Goal: Task Accomplishment & Management: Manage account settings

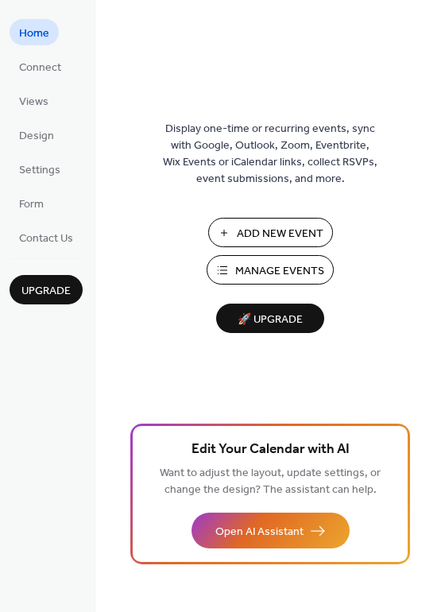
click at [32, 37] on span "Home" at bounding box center [34, 33] width 30 height 17
click at [278, 231] on span "Add New Event" at bounding box center [280, 234] width 87 height 17
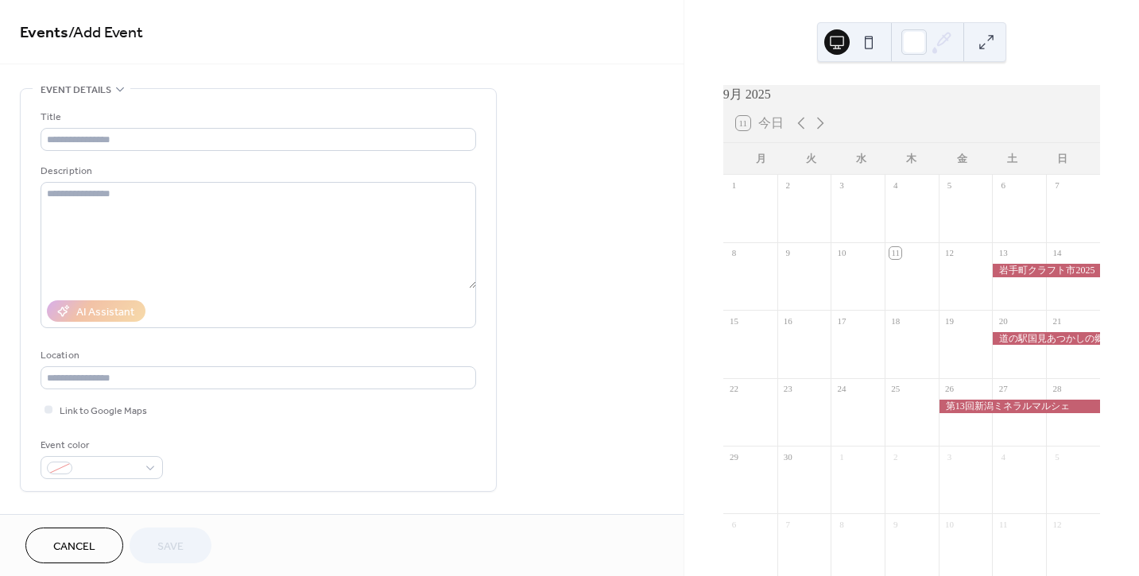
click at [84, 544] on span "Cancel" at bounding box center [74, 547] width 42 height 17
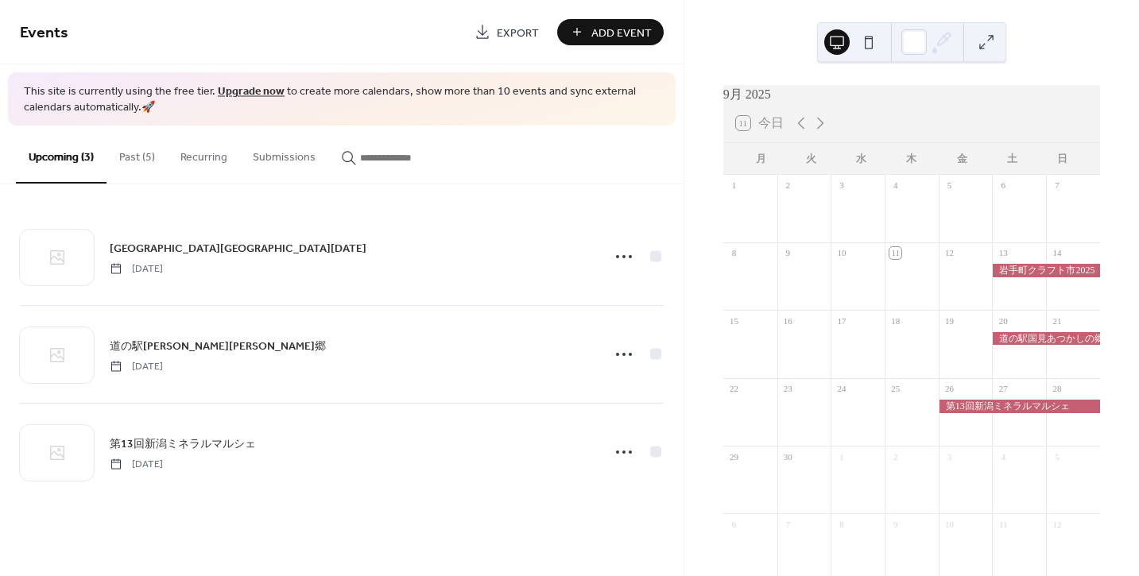
click at [137, 154] on button "Past (5)" at bounding box center [136, 154] width 61 height 56
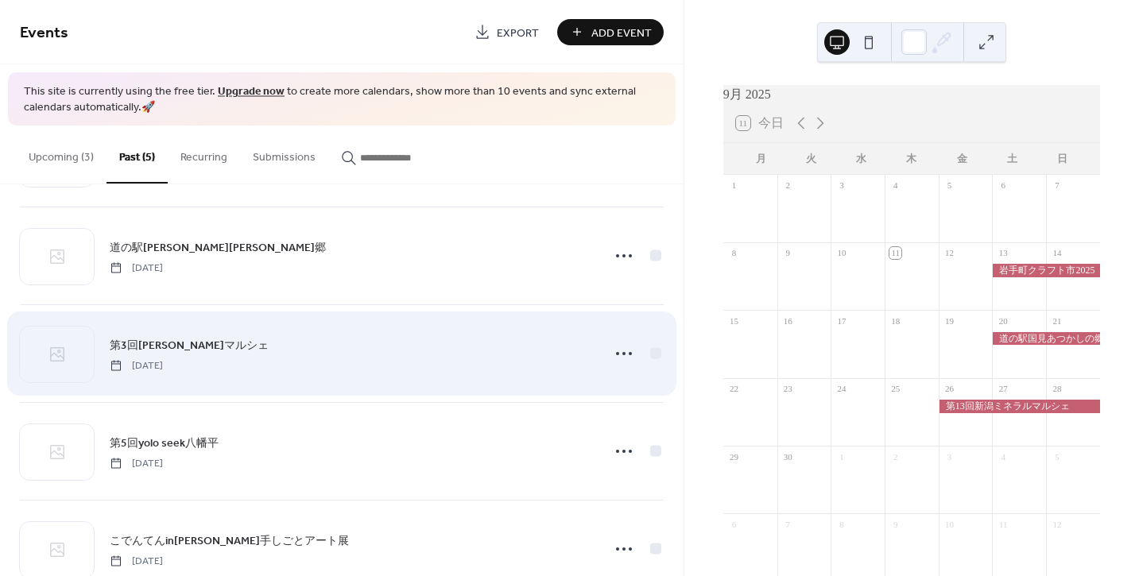
scroll to position [38, 0]
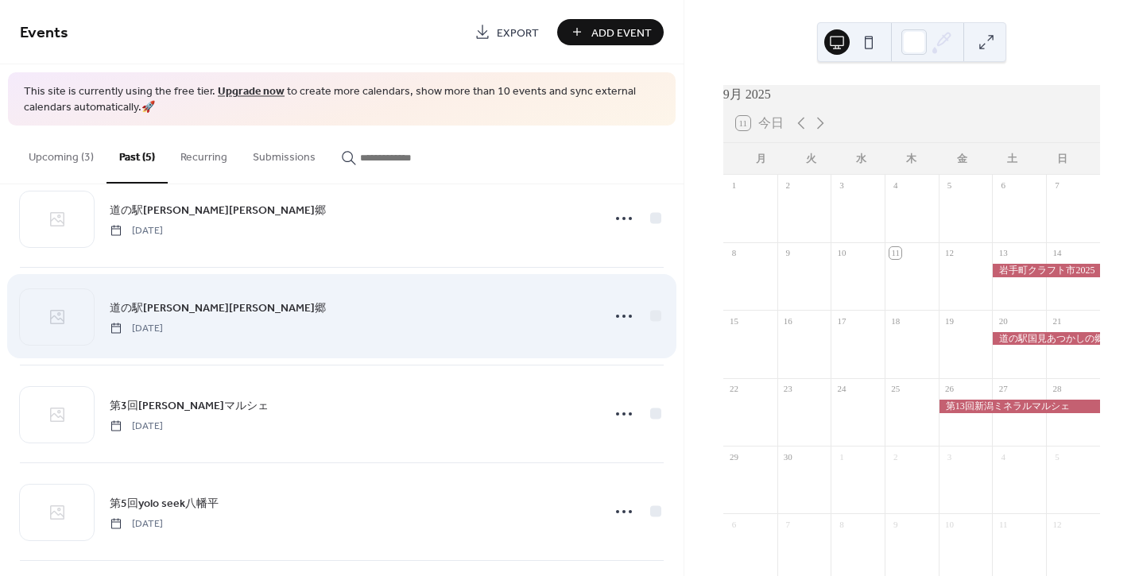
click at [171, 307] on span "道の駅[PERSON_NAME][PERSON_NAME]郷" at bounding box center [218, 308] width 216 height 17
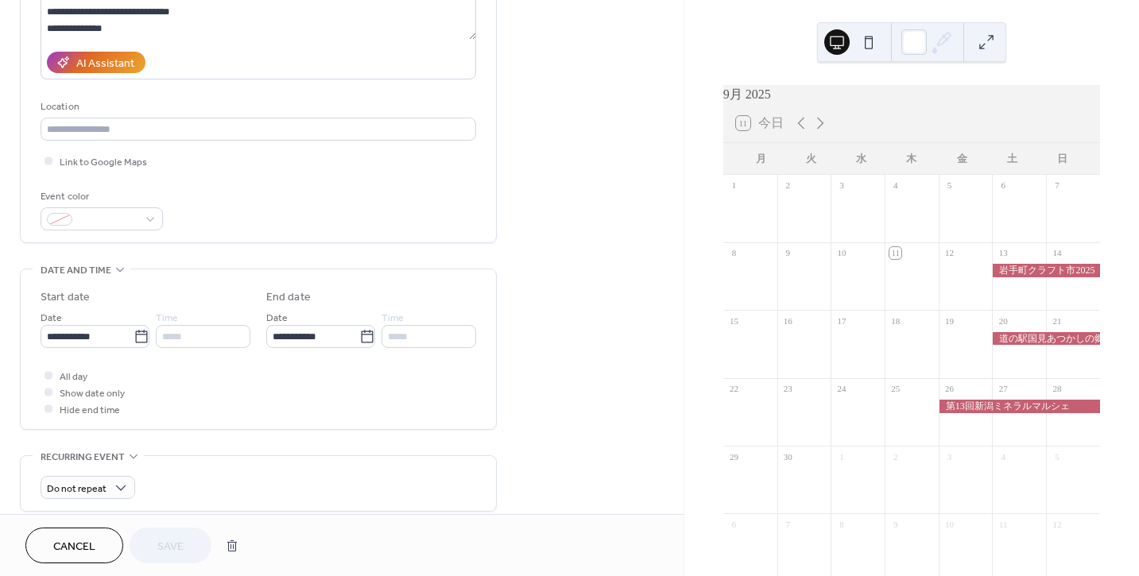
scroll to position [318, 0]
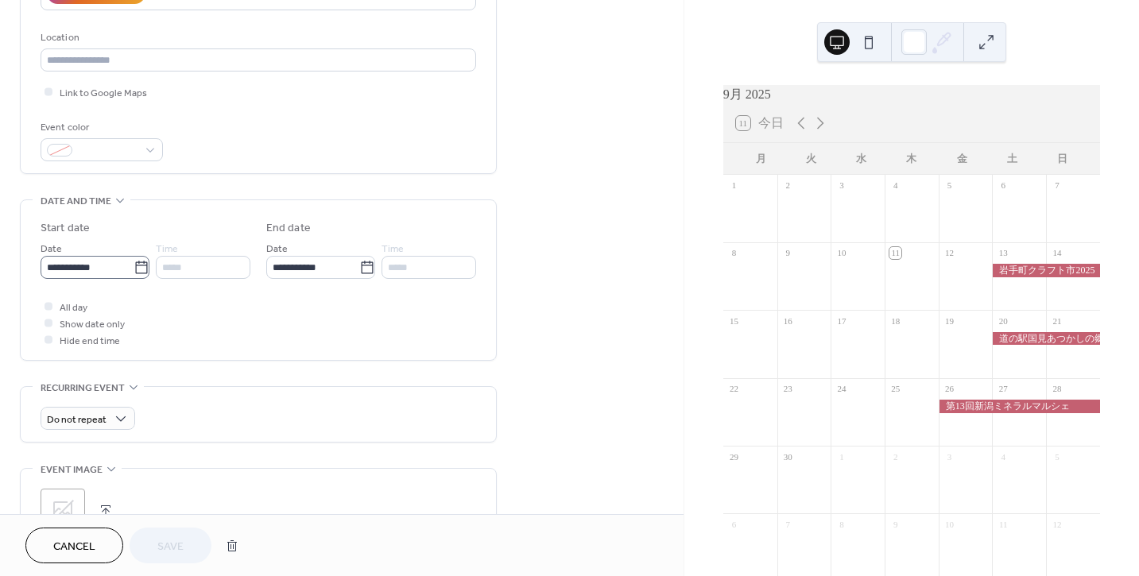
click at [136, 266] on icon at bounding box center [142, 268] width 16 height 16
click at [134, 266] on input "**********" at bounding box center [87, 267] width 93 height 23
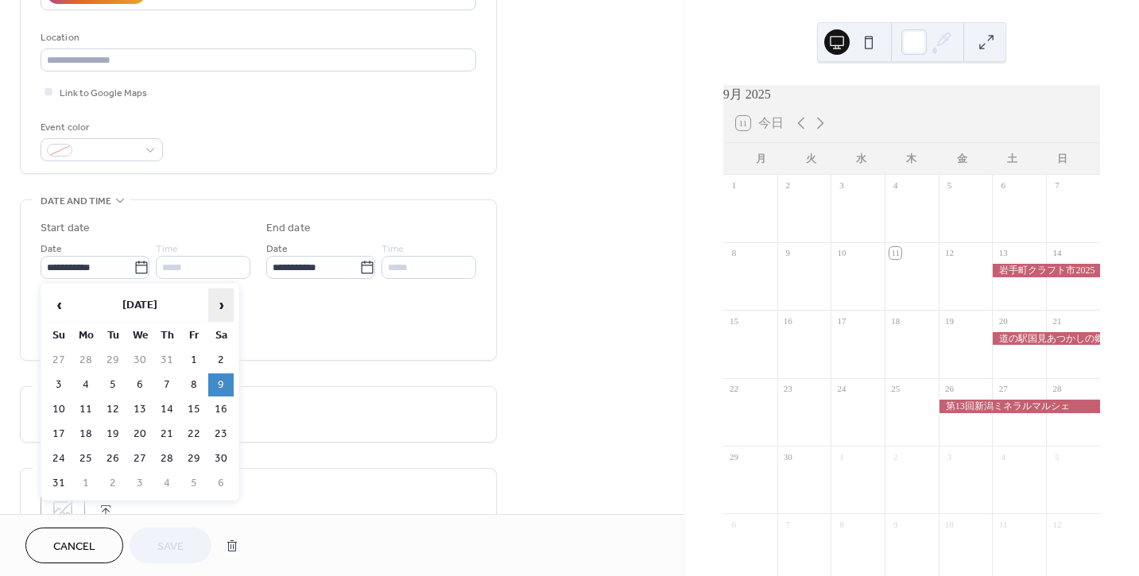
click at [223, 307] on span "›" at bounding box center [221, 305] width 24 height 32
click at [218, 356] on td "4" at bounding box center [220, 360] width 25 height 23
type input "**********"
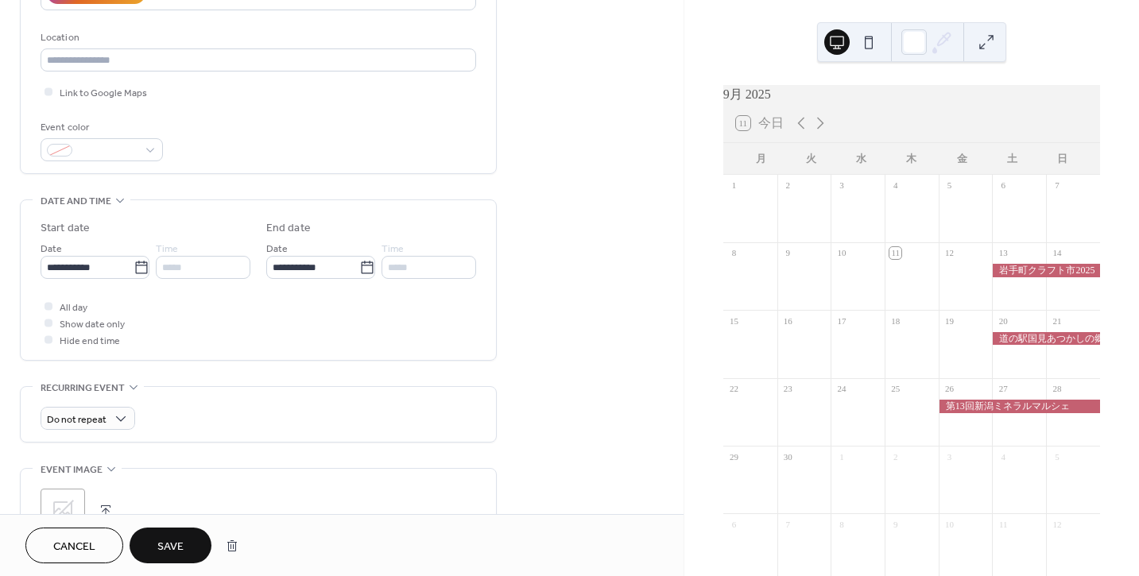
click at [168, 550] on span "Save" at bounding box center [170, 547] width 26 height 17
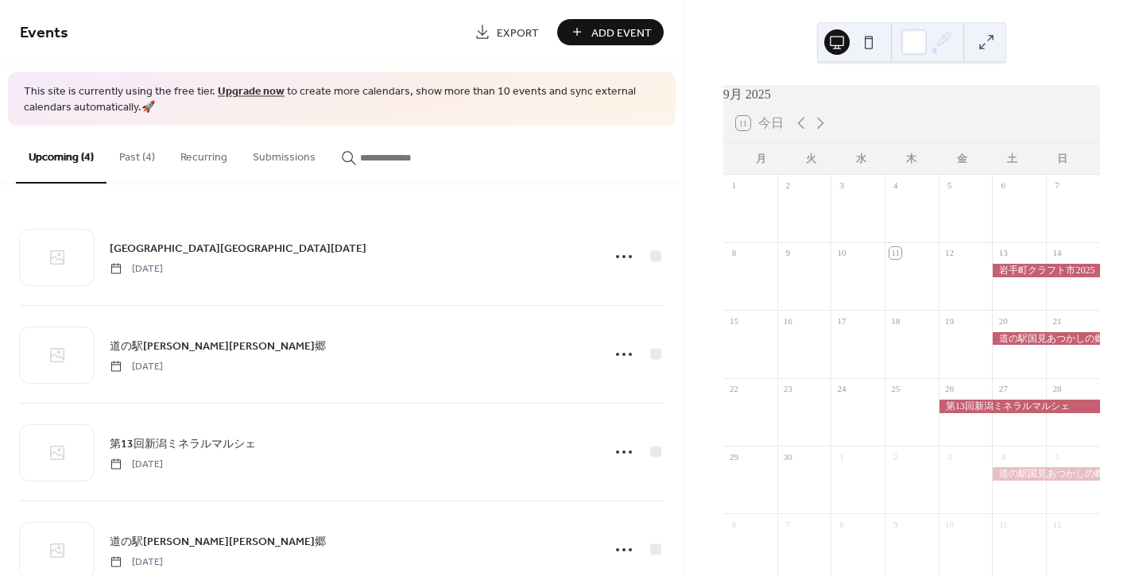
click at [128, 157] on button "Past (4)" at bounding box center [136, 154] width 61 height 56
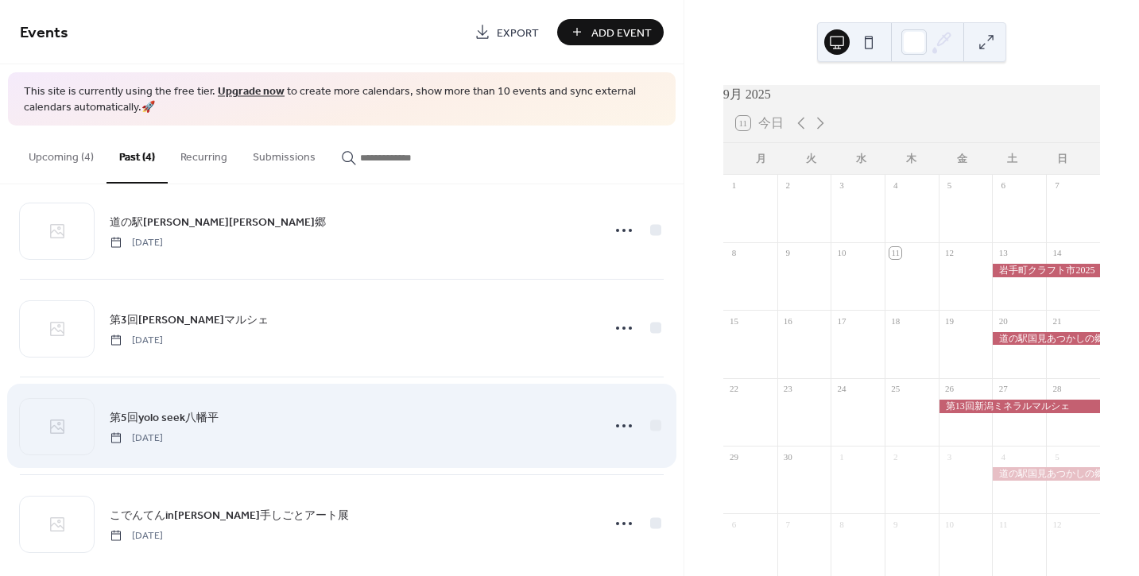
scroll to position [46, 0]
